Goal: Register for event/course

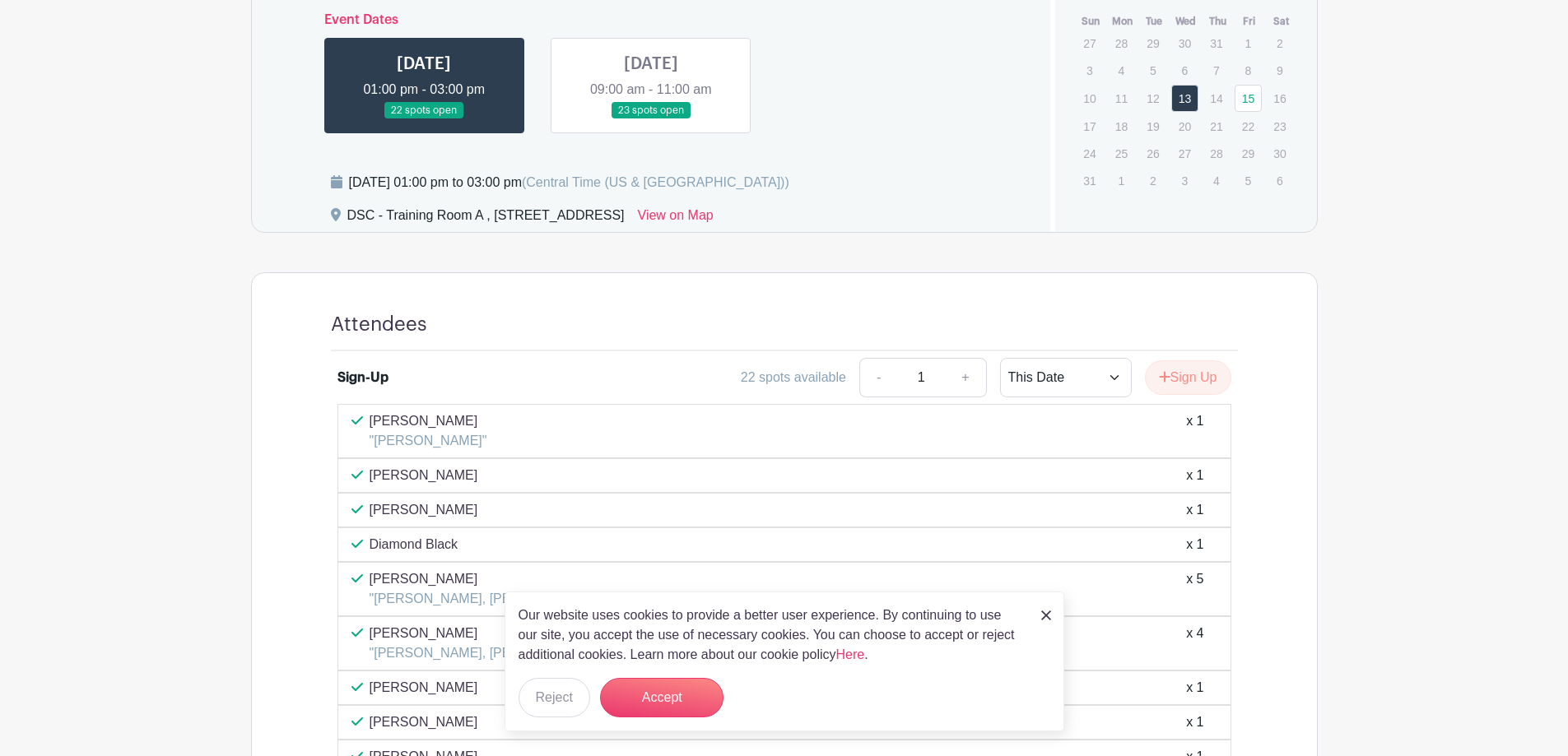
scroll to position [905, 0]
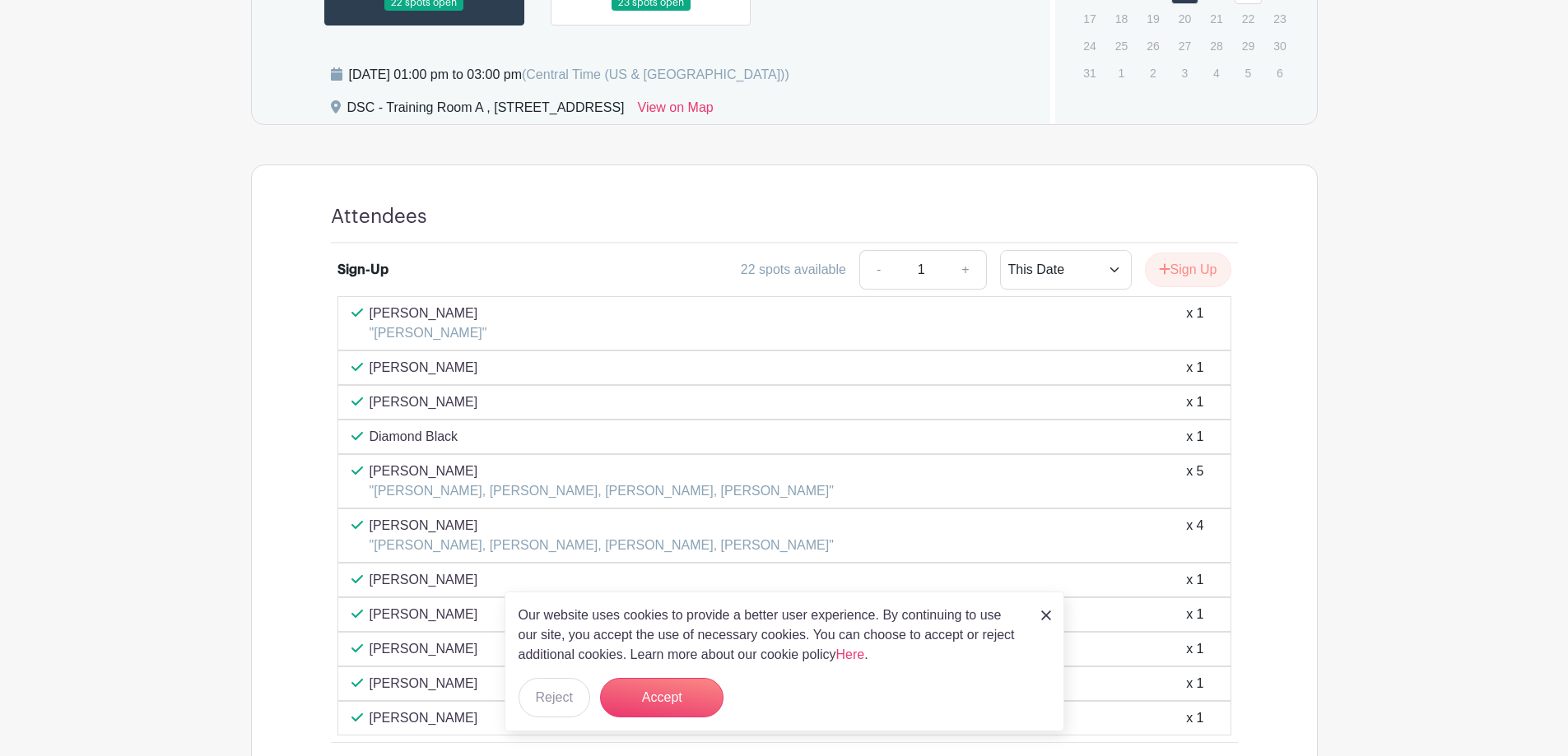
click at [1045, 615] on img at bounding box center [1046, 616] width 10 height 10
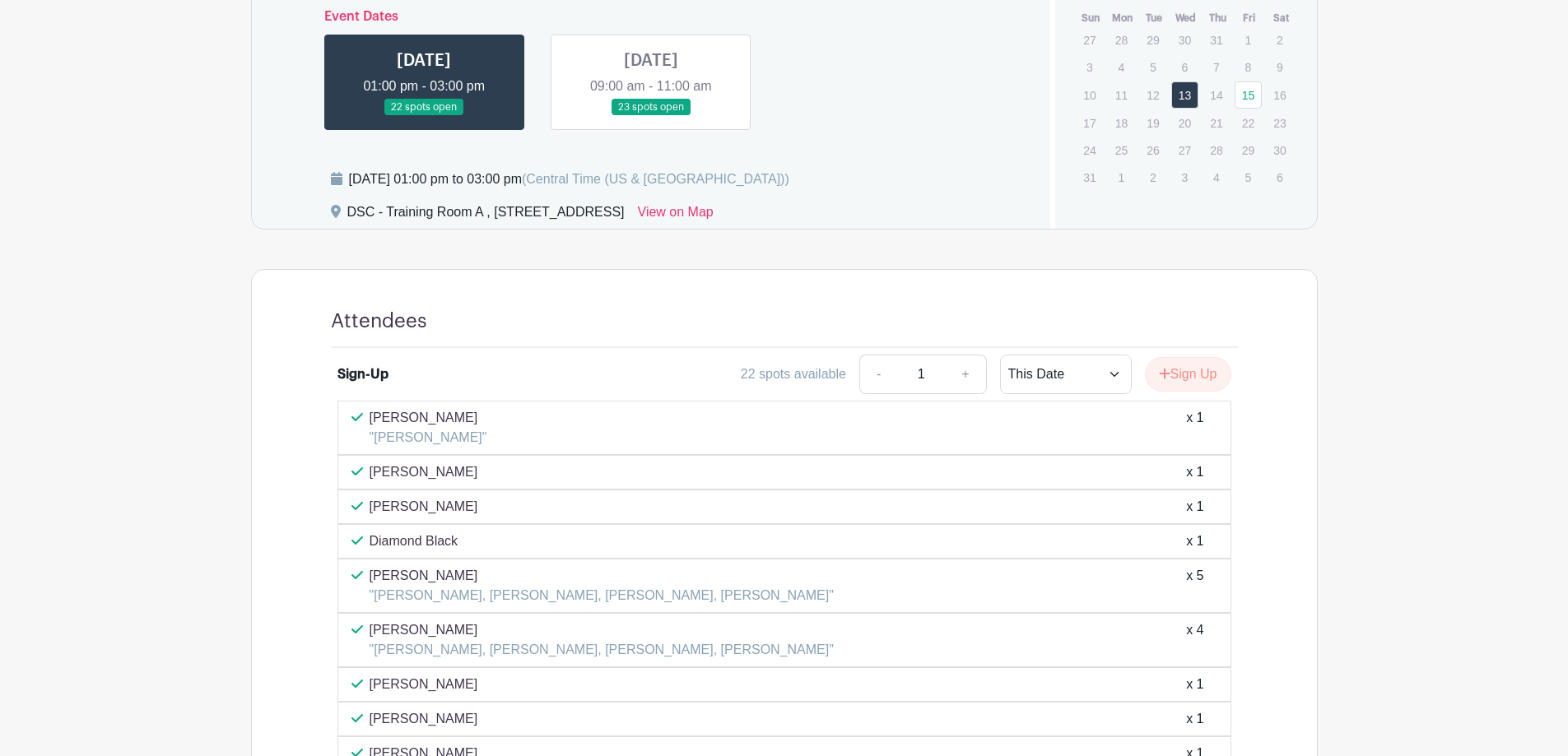
scroll to position [659, 0]
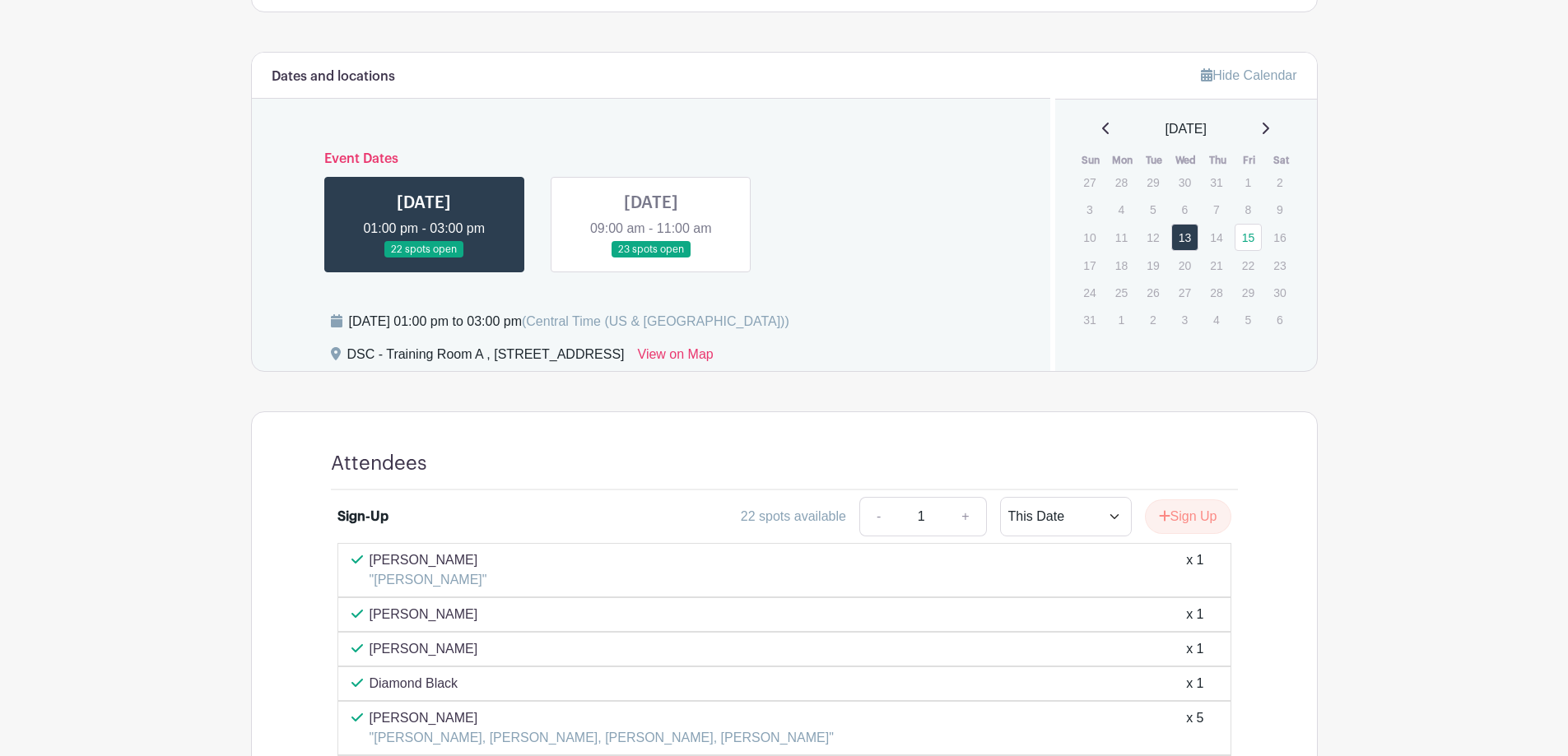
click at [651, 259] on link at bounding box center [651, 259] width 0 height 0
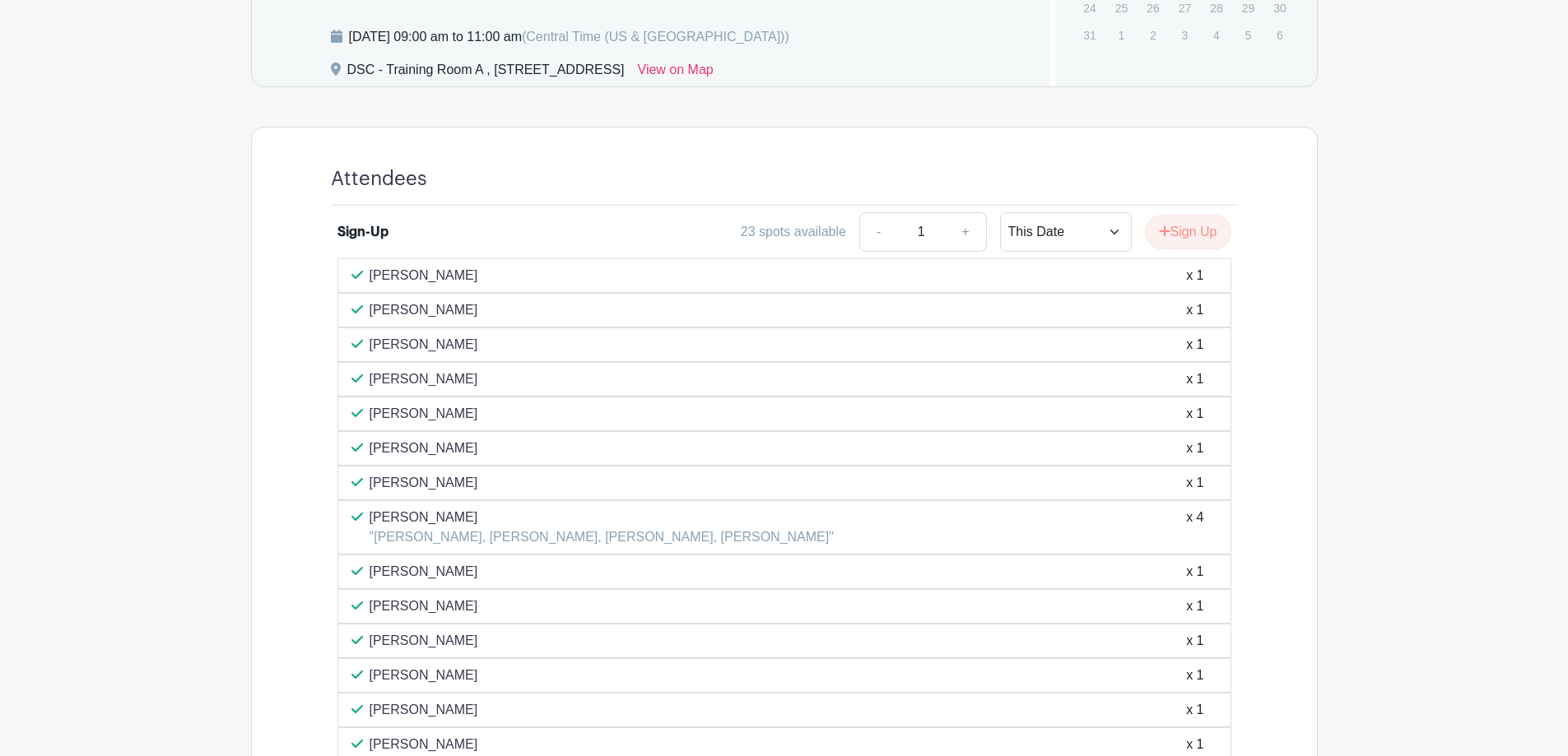
scroll to position [770, 0]
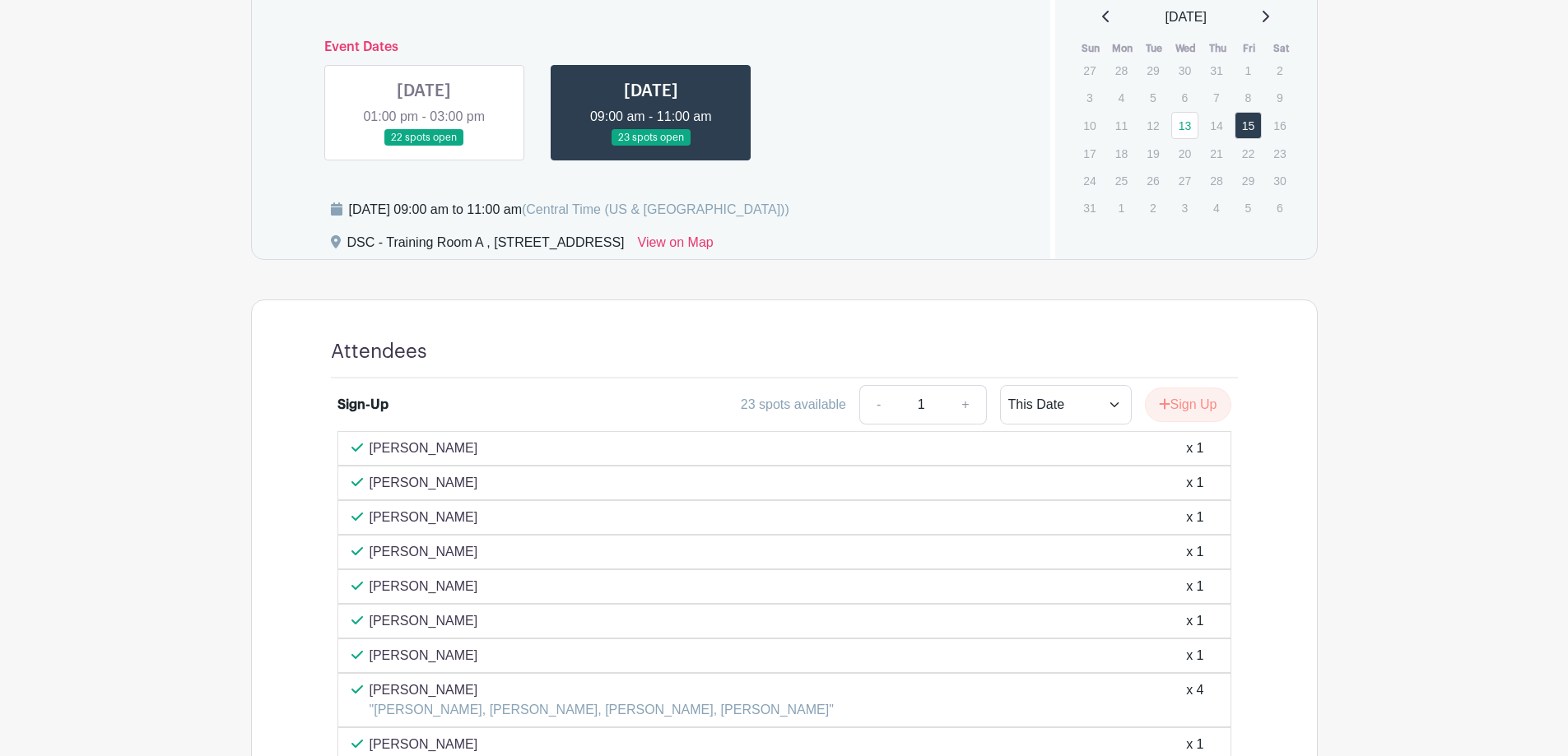
click at [424, 147] on link at bounding box center [424, 147] width 0 height 0
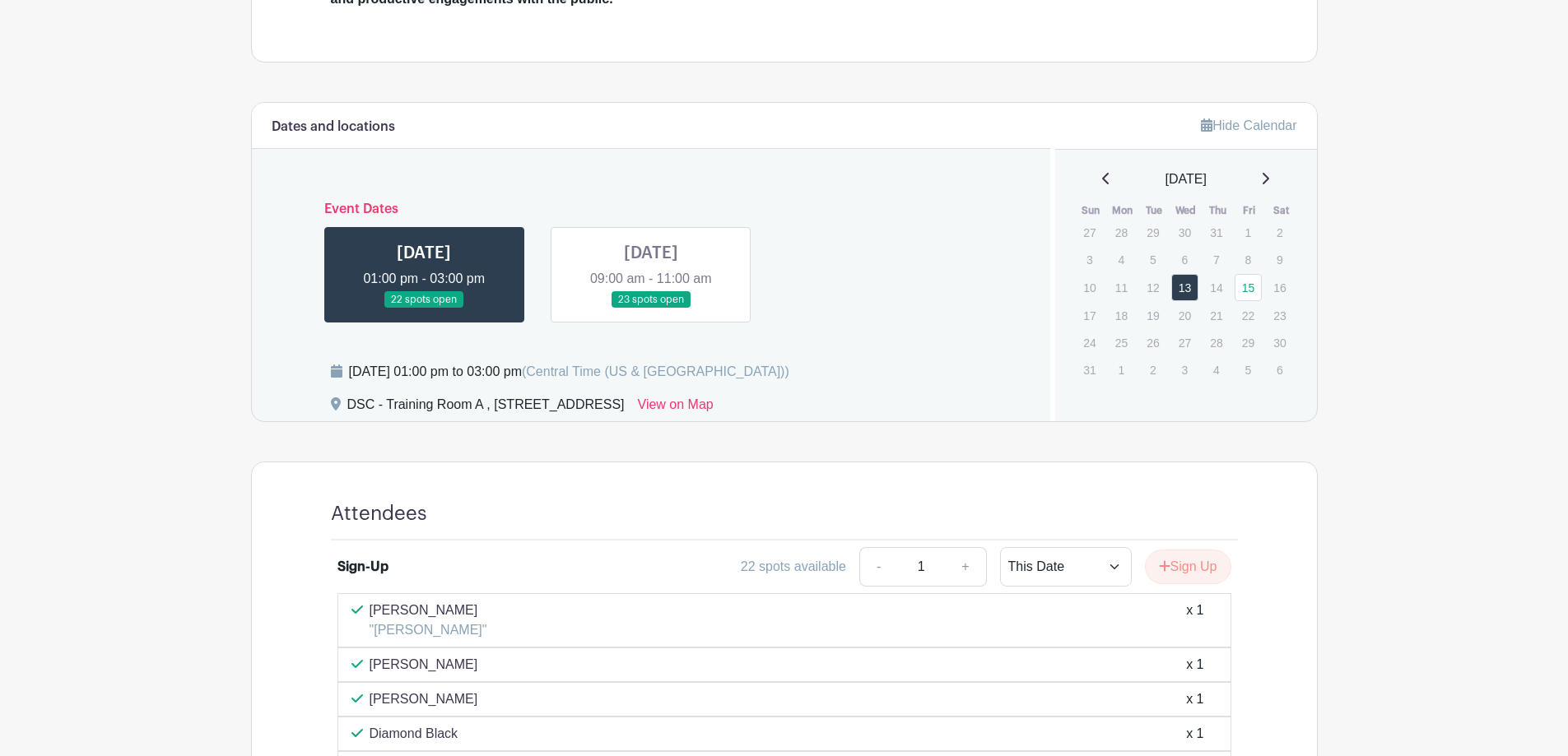
scroll to position [606, 0]
click at [651, 311] on link at bounding box center [651, 311] width 0 height 0
